Goal: Transaction & Acquisition: Book appointment/travel/reservation

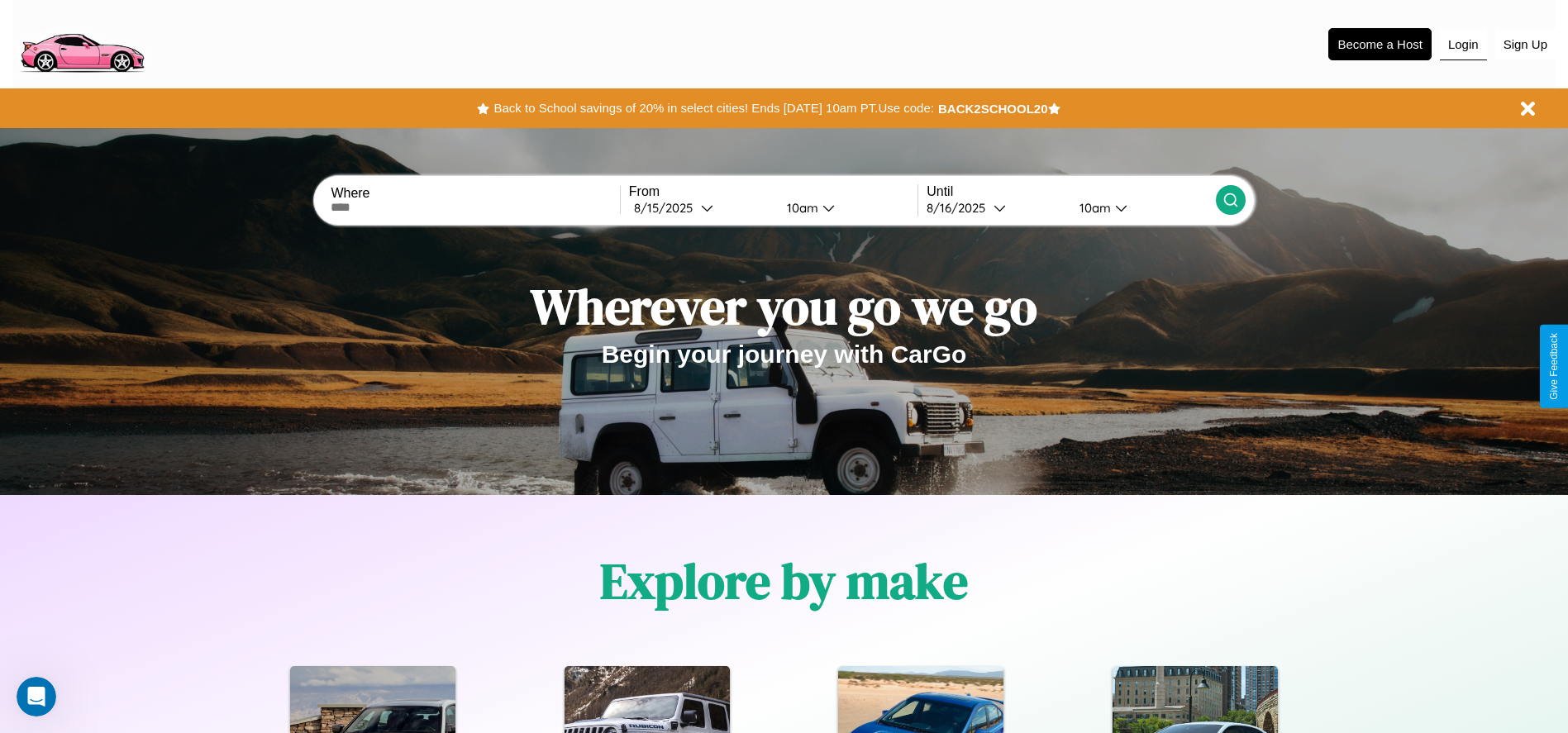
click at [1463, 44] on button "Login" at bounding box center [1463, 45] width 47 height 32
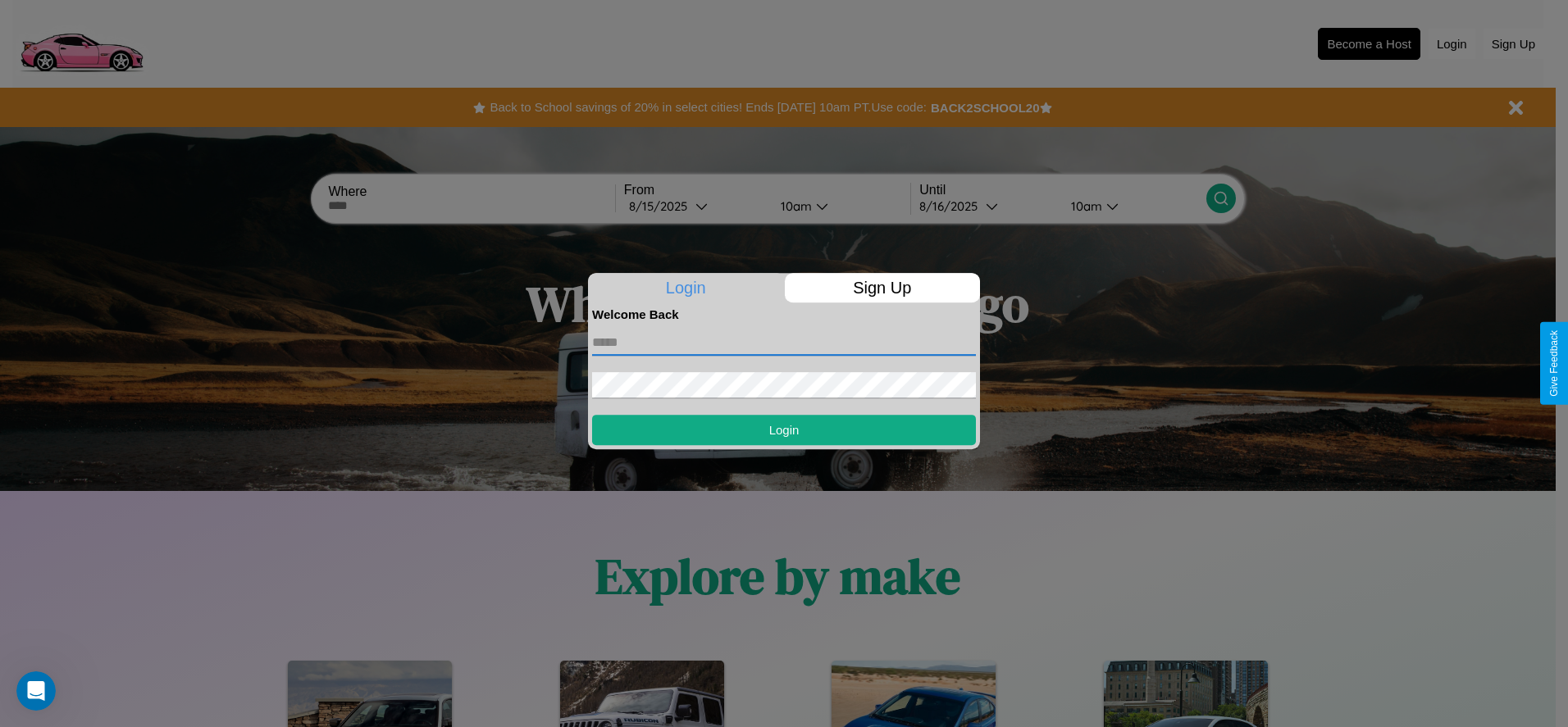
click at [784, 342] on input "text" at bounding box center [784, 342] width 384 height 26
type input "**********"
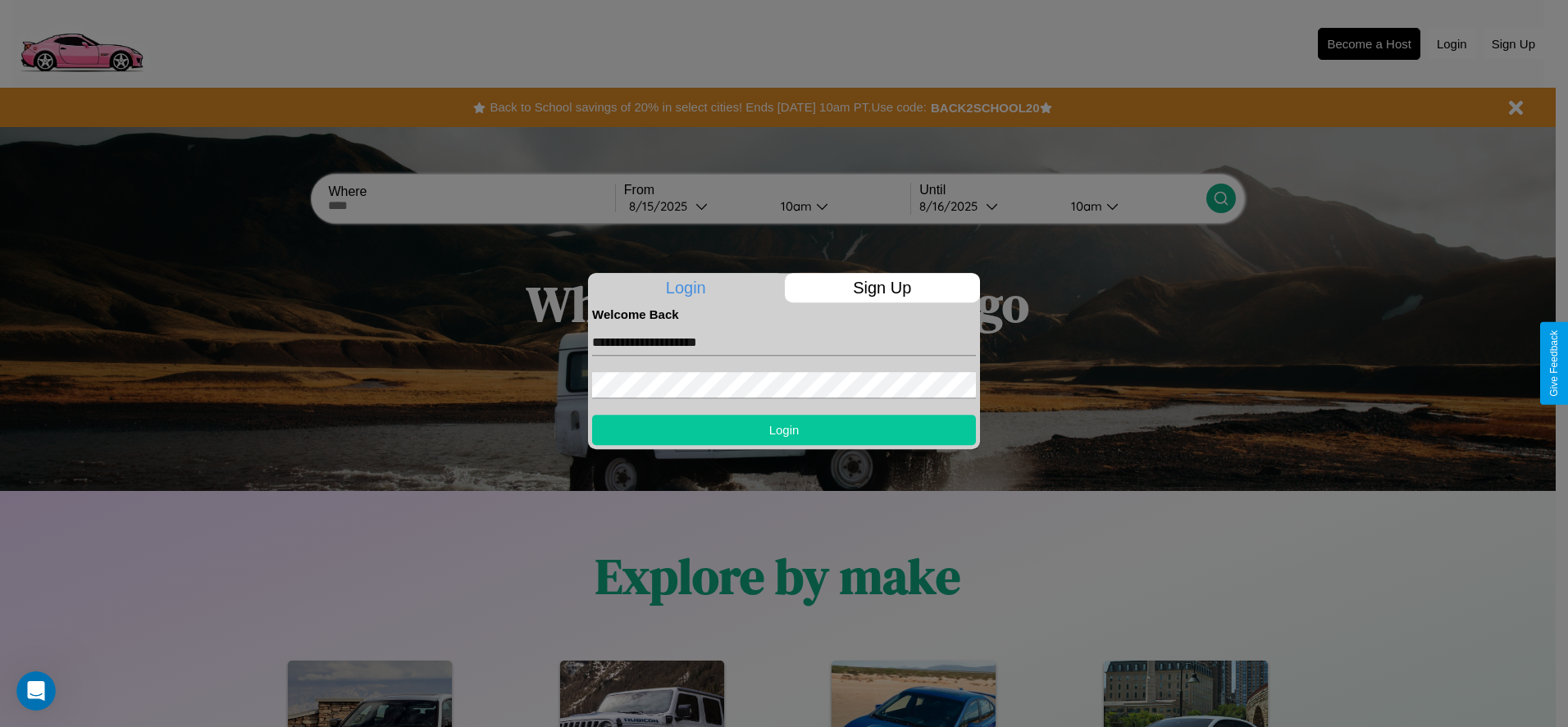
click at [784, 430] on button "Login" at bounding box center [784, 430] width 384 height 31
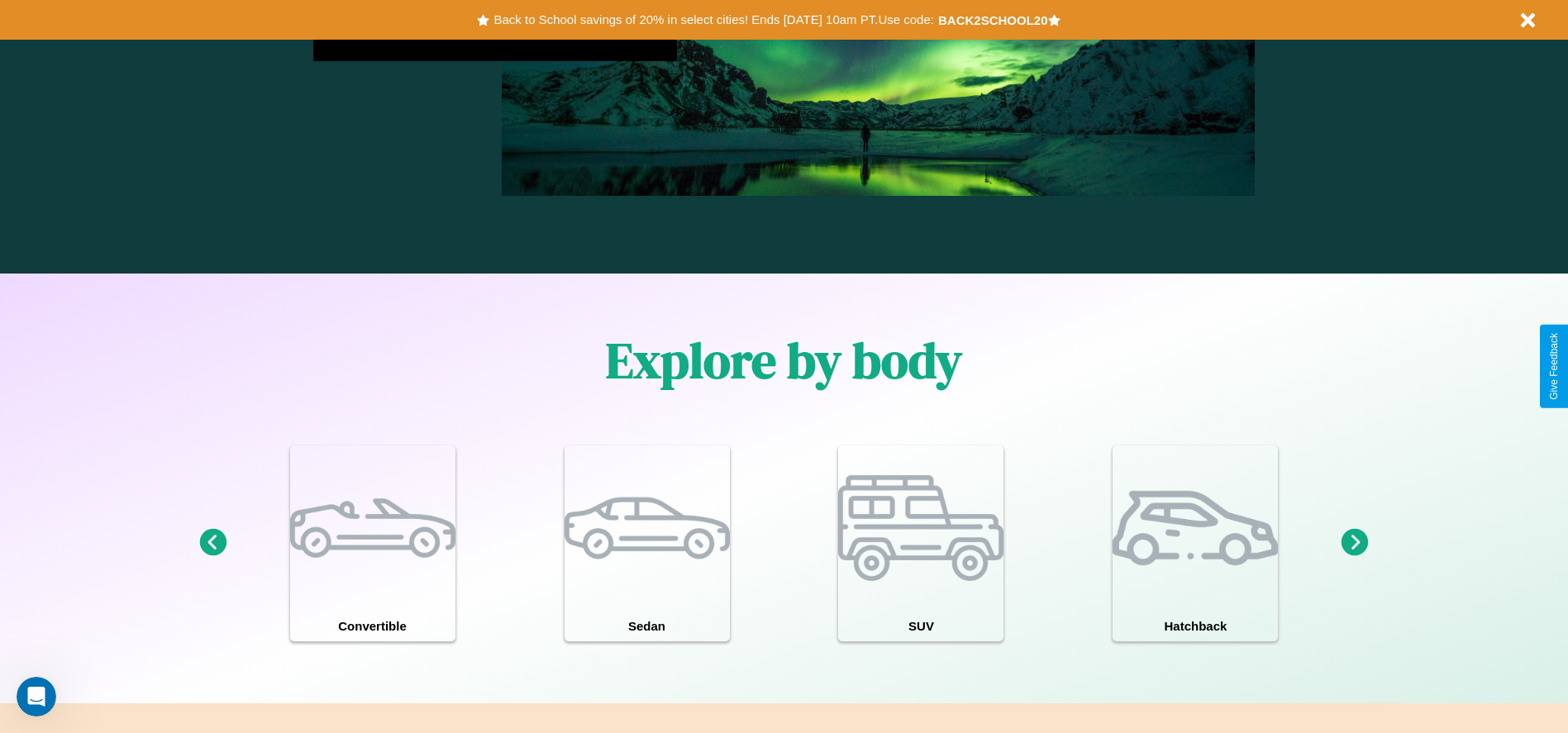
scroll to position [2000, 0]
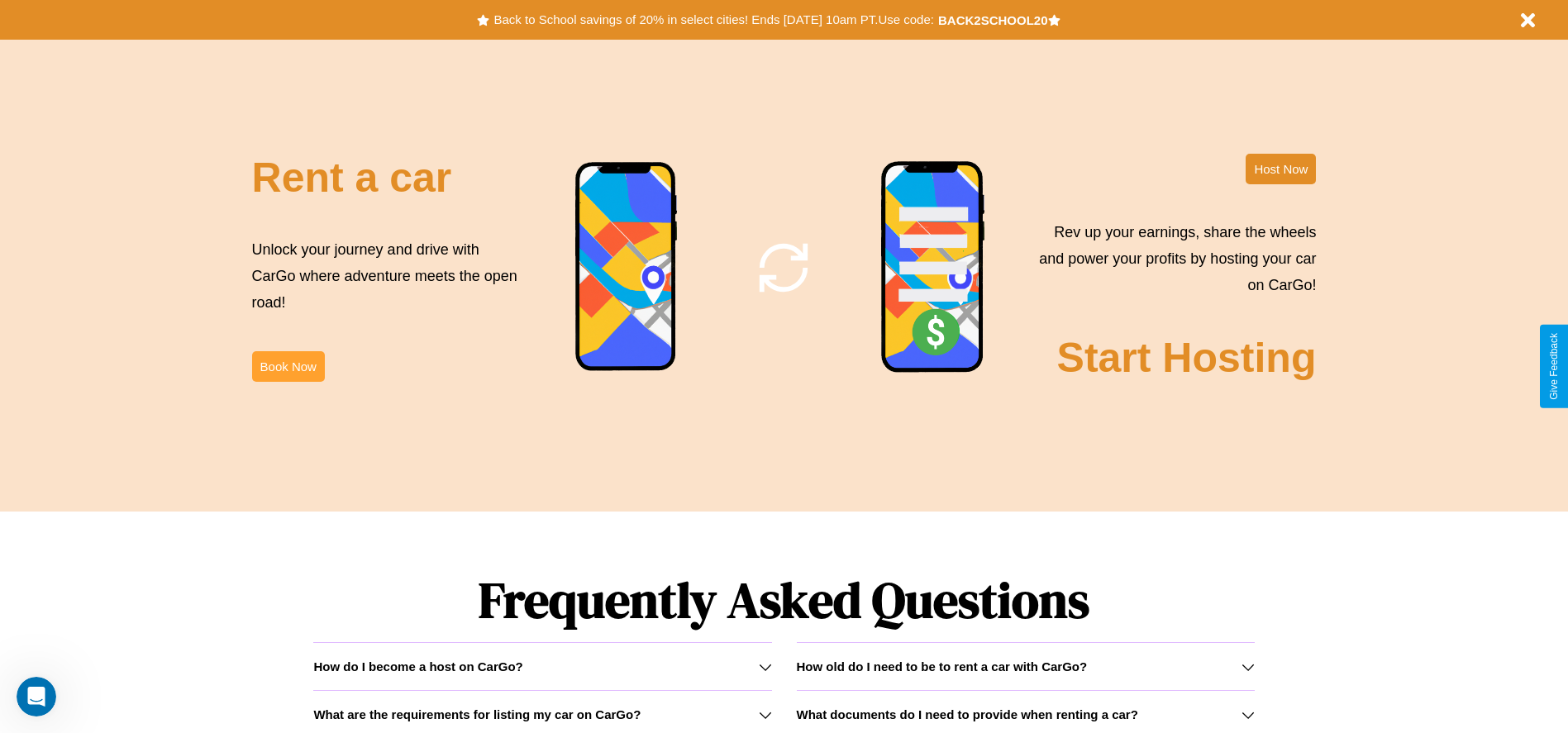
click at [288, 366] on button "Book Now" at bounding box center [289, 366] width 72 height 31
